Goal: Task Accomplishment & Management: Use online tool/utility

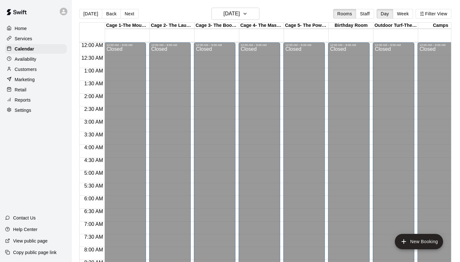
scroll to position [368, 0]
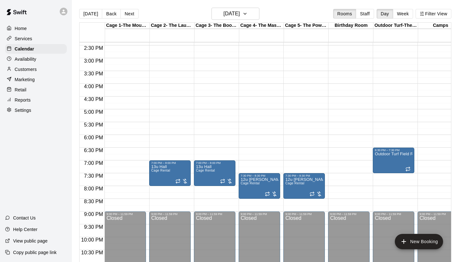
click at [24, 28] on p "Home" at bounding box center [21, 28] width 12 height 6
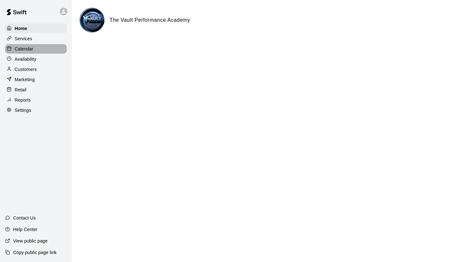
click at [23, 49] on p "Calendar" at bounding box center [24, 49] width 19 height 6
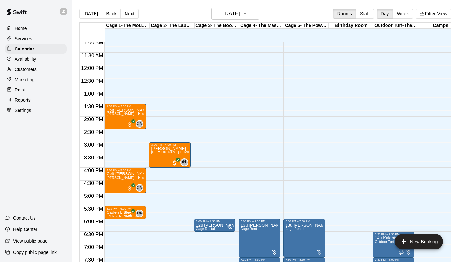
scroll to position [283, 0]
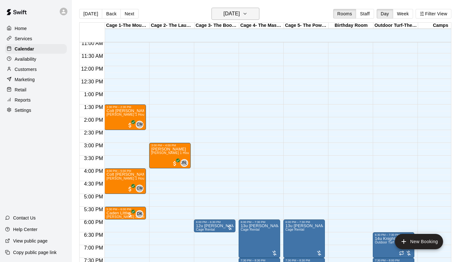
click at [238, 17] on h6 "[DATE]" at bounding box center [232, 13] width 16 height 9
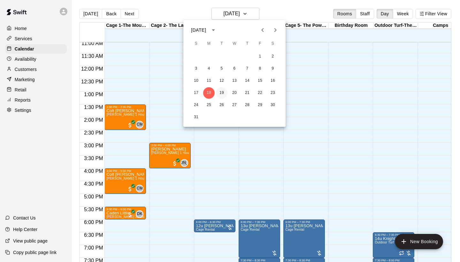
click at [221, 97] on button "19" at bounding box center [221, 92] width 11 height 11
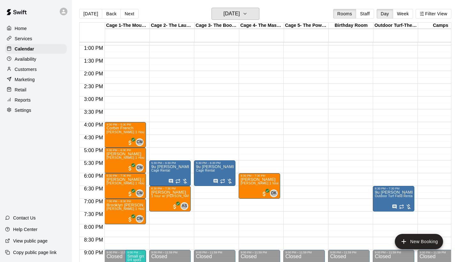
scroll to position [331, 0]
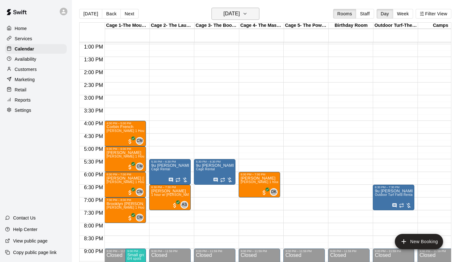
click at [236, 13] on h6 "[DATE]" at bounding box center [232, 13] width 16 height 9
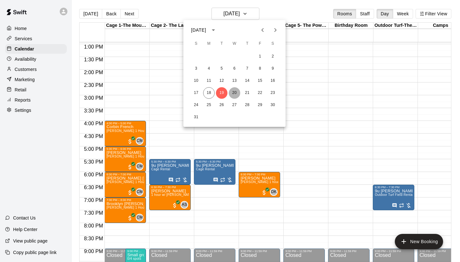
click at [234, 94] on button "20" at bounding box center [234, 92] width 11 height 11
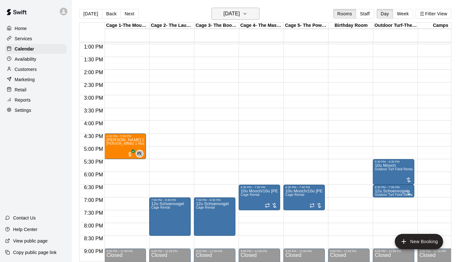
click at [239, 12] on h6 "[DATE]" at bounding box center [232, 13] width 16 height 9
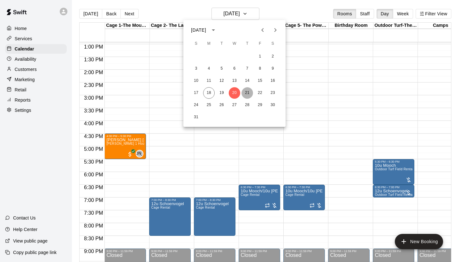
click at [248, 92] on button "21" at bounding box center [246, 92] width 11 height 11
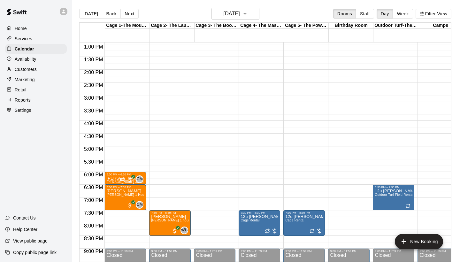
click at [21, 103] on p "Reports" at bounding box center [23, 100] width 16 height 6
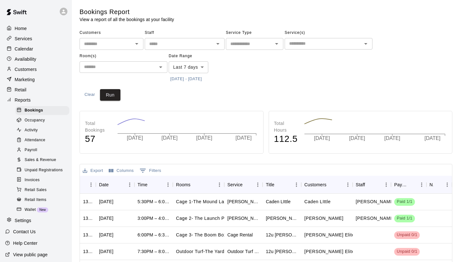
click at [32, 149] on span "Payroll" at bounding box center [31, 150] width 12 height 6
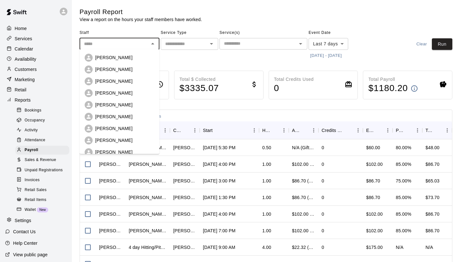
click at [121, 44] on input "text" at bounding box center [113, 44] width 65 height 8
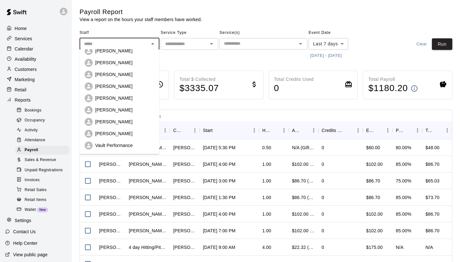
scroll to position [54, 0]
click at [111, 120] on p "[PERSON_NAME]" at bounding box center [113, 122] width 37 height 6
type input "**********"
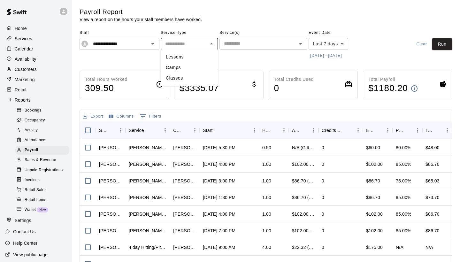
click at [176, 45] on input "text" at bounding box center [184, 44] width 43 height 8
click at [176, 57] on li "Lessons" at bounding box center [189, 57] width 57 height 11
type input "*******"
click at [329, 44] on body "**********" at bounding box center [230, 168] width 460 height 336
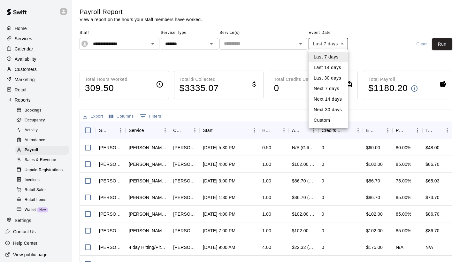
click at [322, 120] on li "Custom" at bounding box center [329, 120] width 40 height 11
type input "******"
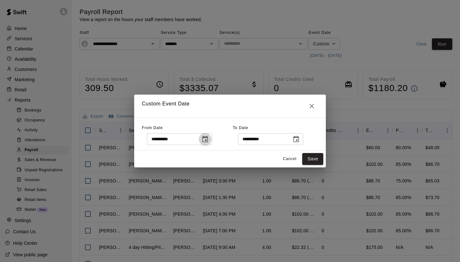
click at [208, 138] on icon "Choose date, selected date is Aug 11, 2025" at bounding box center [205, 139] width 8 height 8
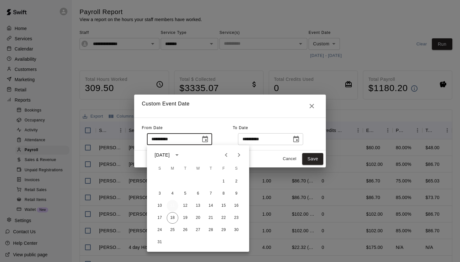
click at [172, 208] on button "11" at bounding box center [172, 205] width 11 height 11
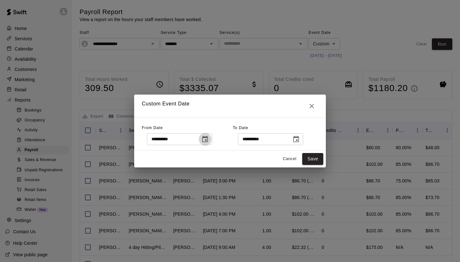
click at [208, 141] on icon "Choose date, selected date is Aug 11, 2025" at bounding box center [205, 139] width 6 height 6
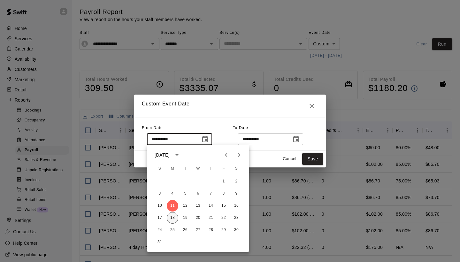
click at [175, 218] on button "18" at bounding box center [172, 217] width 11 height 11
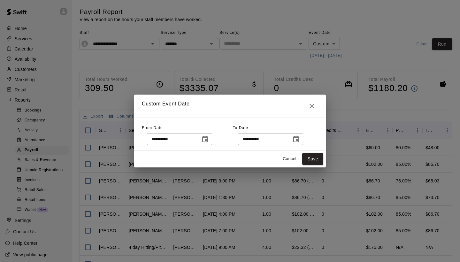
type input "**********"
click at [299, 139] on icon "Choose date, selected date is Aug 18, 2025" at bounding box center [296, 139] width 6 height 6
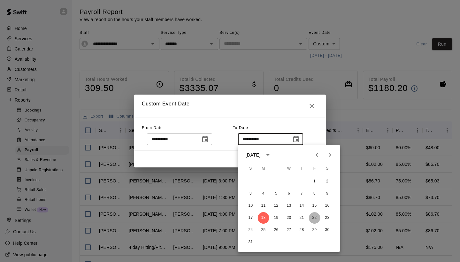
click at [314, 219] on button "22" at bounding box center [314, 217] width 11 height 11
type input "**********"
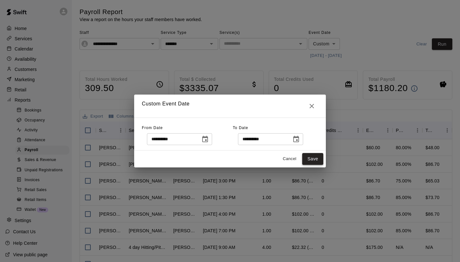
click at [311, 162] on button "Save" at bounding box center [312, 159] width 21 height 12
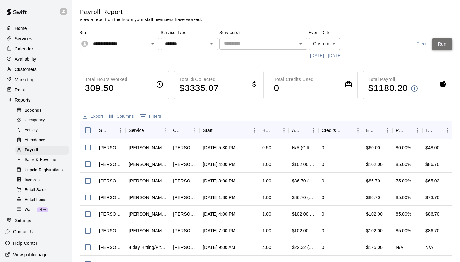
click at [446, 48] on button "Run" at bounding box center [442, 44] width 20 height 12
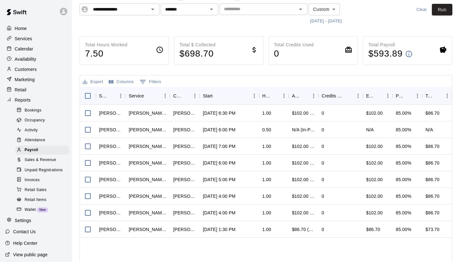
scroll to position [41, 0]
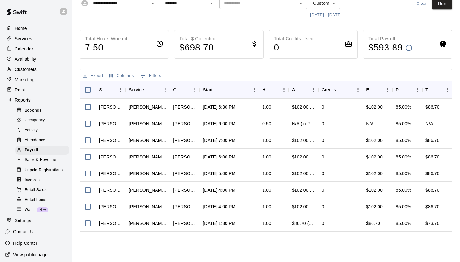
click at [21, 27] on p "Home" at bounding box center [21, 28] width 12 height 6
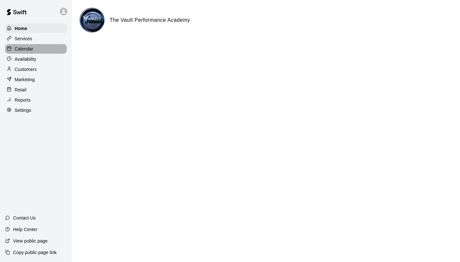
click at [32, 51] on p "Calendar" at bounding box center [24, 49] width 19 height 6
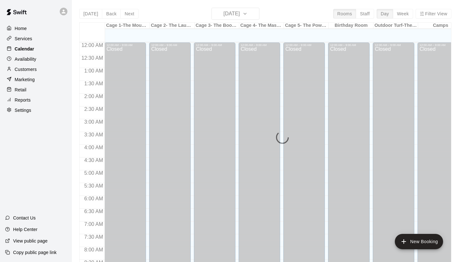
scroll to position [368, 0]
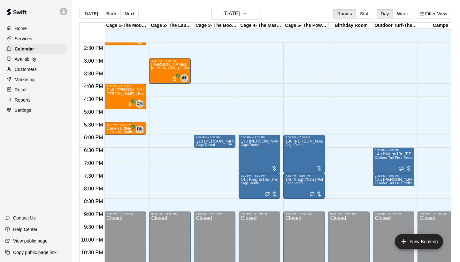
click at [22, 37] on p "Services" at bounding box center [24, 38] width 18 height 6
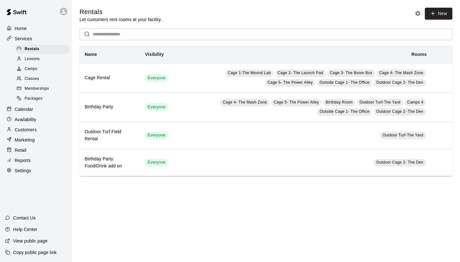
click at [27, 69] on span "Camps" at bounding box center [31, 69] width 13 height 6
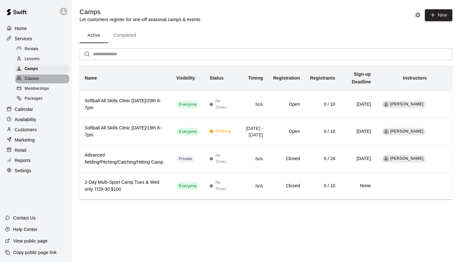
click at [27, 79] on span "Classes" at bounding box center [32, 79] width 14 height 6
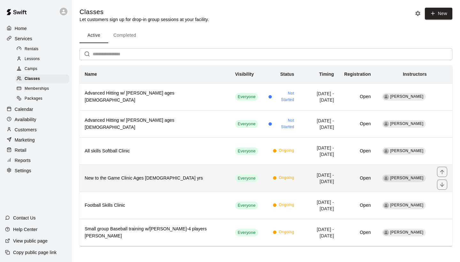
click at [127, 184] on th "New to the Game Clinic Ages [DEMOGRAPHIC_DATA] yrs" at bounding box center [155, 178] width 150 height 27
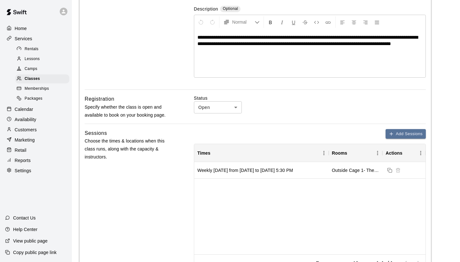
scroll to position [138, 0]
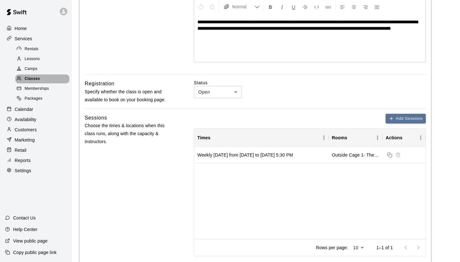
click at [27, 78] on span "Classes" at bounding box center [32, 79] width 15 height 6
